Goal: Check status: Check status

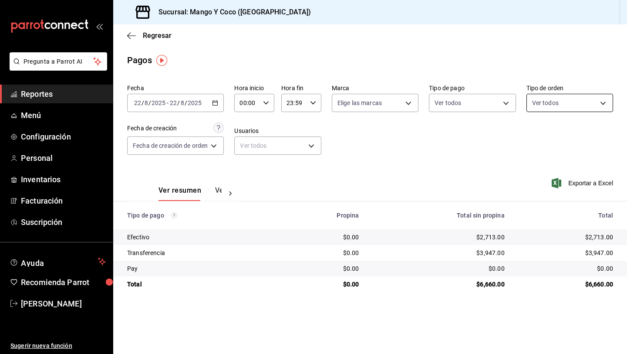
click at [552, 104] on body "Pregunta a Parrot AI Reportes Menú Configuración Personal Inventarios Facturaci…" at bounding box center [313, 177] width 627 height 354
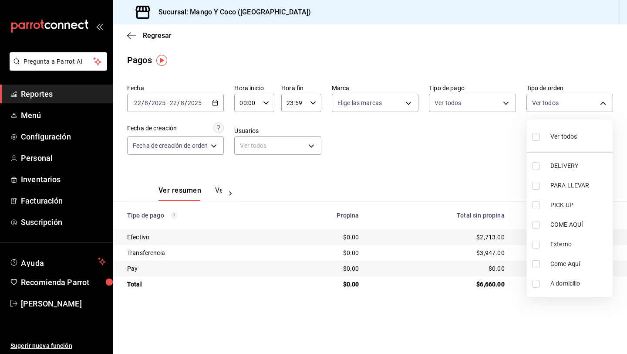
click at [536, 141] on label at bounding box center [537, 136] width 11 height 13
click at [536, 141] on input "checkbox" at bounding box center [536, 137] width 8 height 8
checkbox input "false"
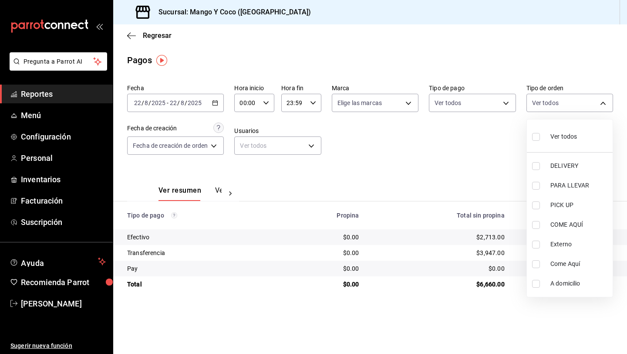
checkbox input "false"
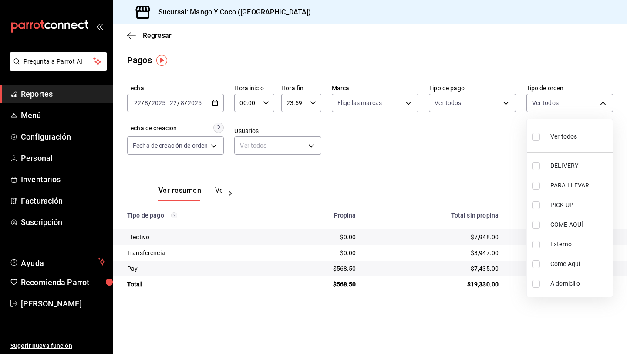
click at [535, 139] on input "checkbox" at bounding box center [536, 137] width 8 height 8
checkbox input "true"
type input "5d557e33-8e3b-4e7a-adf0-e2d1449f445d,e47f4cf5-f69b-47dd-93b4-00143df15fe9,27a36…"
checkbox input "true"
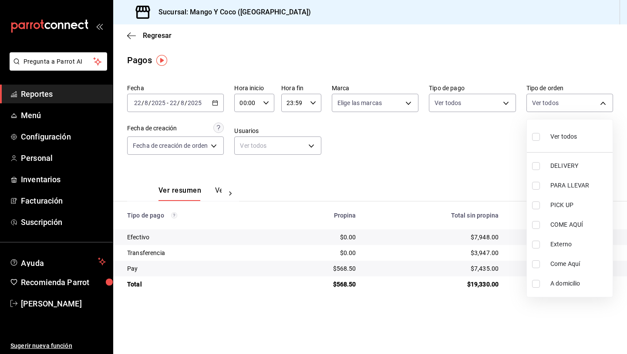
checkbox input "true"
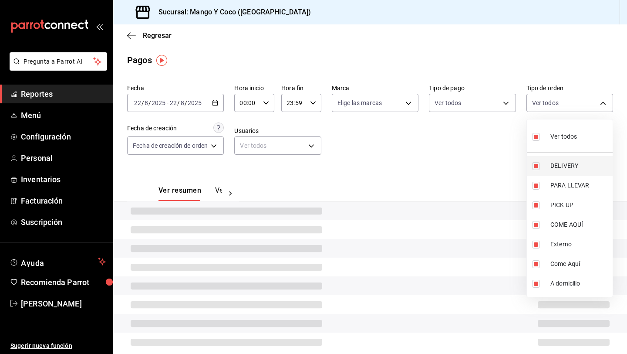
click at [536, 166] on input "checkbox" at bounding box center [536, 166] width 8 height 8
checkbox input "false"
type input "e47f4cf5-f69b-47dd-93b4-00143df15fe9,27a364d8-6312-4869-99a1-f3fb819ac42e,71ca7…"
checkbox input "false"
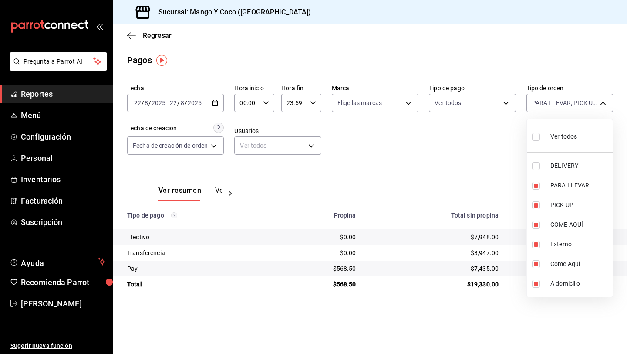
click at [478, 163] on div at bounding box center [313, 177] width 627 height 354
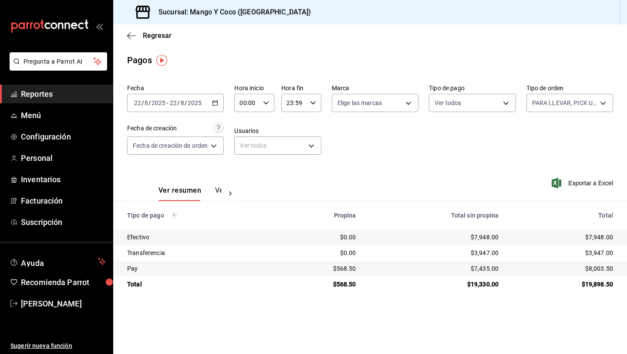
click at [584, 124] on div "Fecha [DATE] [DATE] - [DATE] [DATE] Hora inicio 00:00 Hora inicio Hora fin 23:5…" at bounding box center [370, 123] width 486 height 84
click at [576, 108] on body "Pregunta a Parrot AI Reportes Menú Configuración Personal Inventarios Facturaci…" at bounding box center [313, 177] width 627 height 354
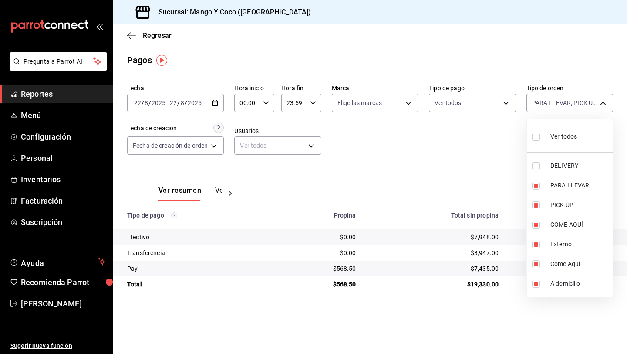
click at [451, 172] on div at bounding box center [313, 177] width 627 height 354
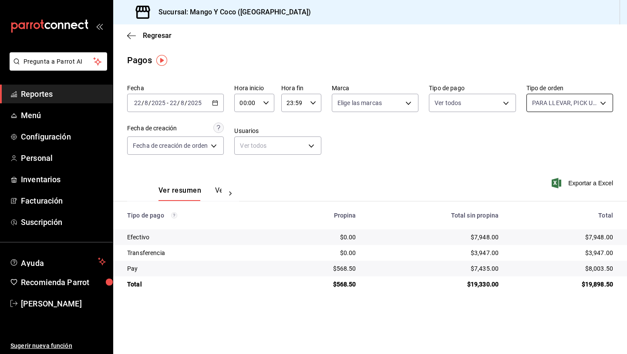
click at [535, 104] on body "Pregunta a Parrot AI Reportes Menú Configuración Personal Inventarios Facturaci…" at bounding box center [313, 177] width 627 height 354
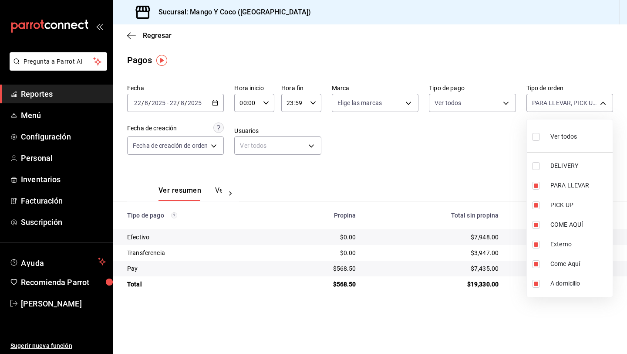
click at [535, 135] on input "checkbox" at bounding box center [536, 137] width 8 height 8
checkbox input "true"
type input "5d557e33-8e3b-4e7a-adf0-e2d1449f445d,e47f4cf5-f69b-47dd-93b4-00143df15fe9,27a36…"
checkbox input "true"
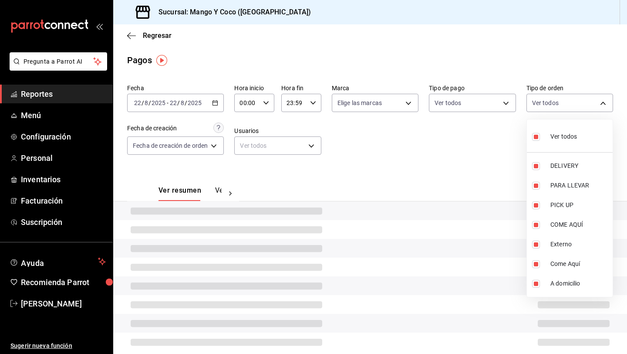
click at [535, 135] on input "checkbox" at bounding box center [536, 137] width 8 height 8
checkbox input "false"
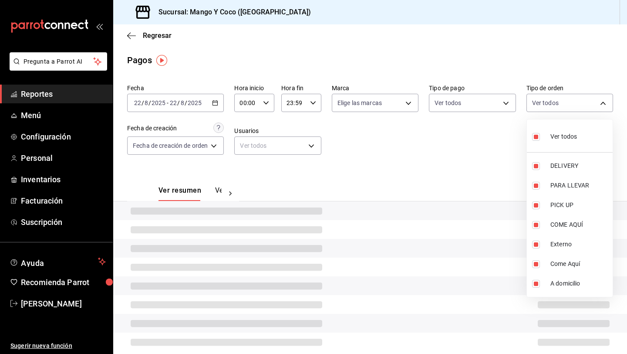
checkbox input "false"
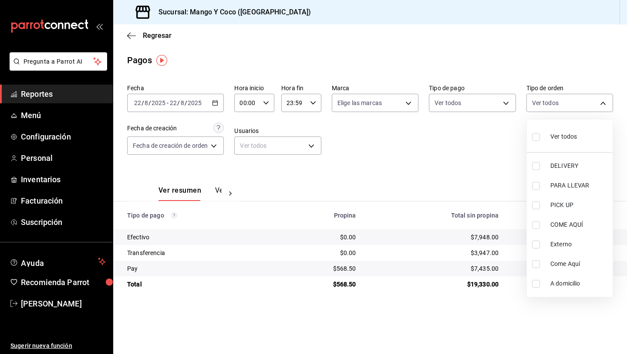
click at [535, 135] on input "checkbox" at bounding box center [536, 137] width 8 height 8
checkbox input "true"
type input "5d557e33-8e3b-4e7a-adf0-e2d1449f445d,e47f4cf5-f69b-47dd-93b4-00143df15fe9,27a36…"
checkbox input "true"
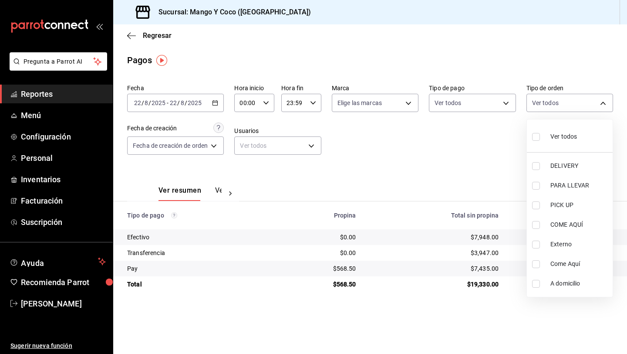
checkbox input "true"
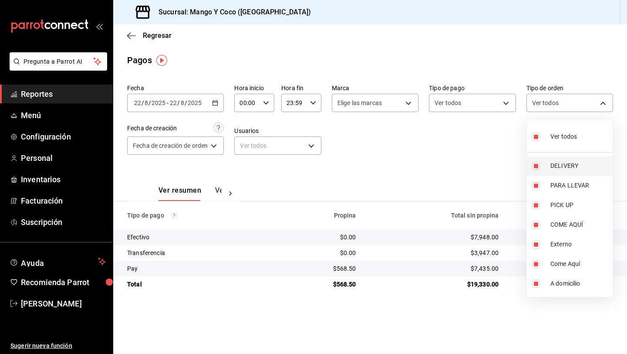
click at [535, 165] on input "checkbox" at bounding box center [536, 166] width 8 height 8
checkbox input "false"
type input "e47f4cf5-f69b-47dd-93b4-00143df15fe9,27a364d8-6312-4869-99a1-f3fb819ac42e,71ca7…"
checkbox input "false"
click at [472, 170] on div at bounding box center [313, 177] width 627 height 354
